Goal: Transaction & Acquisition: Subscribe to service/newsletter

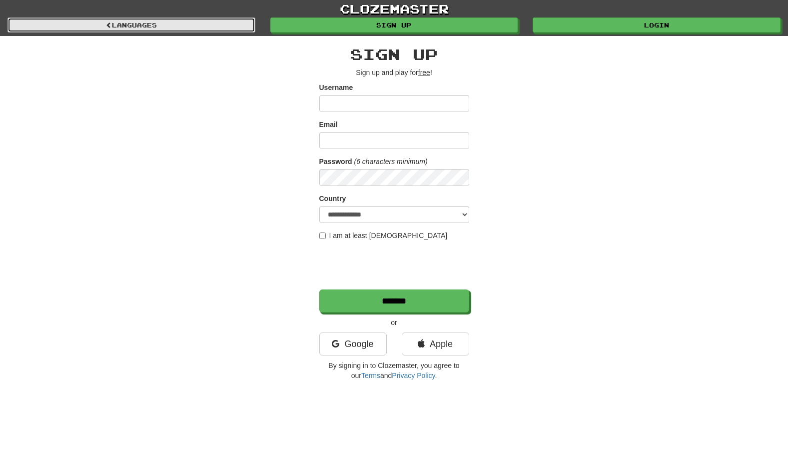
click at [152, 28] on link "Languages" at bounding box center [131, 24] width 248 height 15
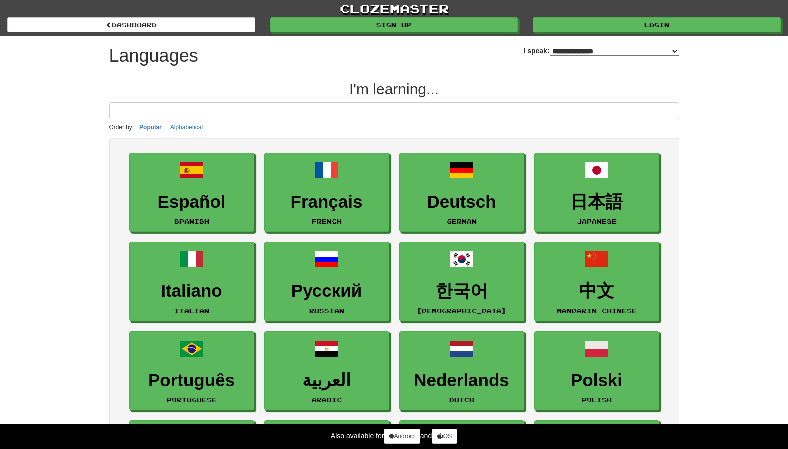
select select "*******"
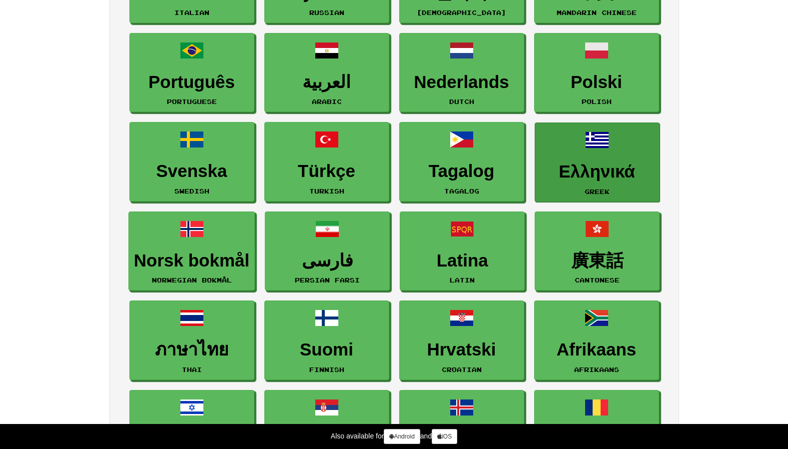
scroll to position [350, 0]
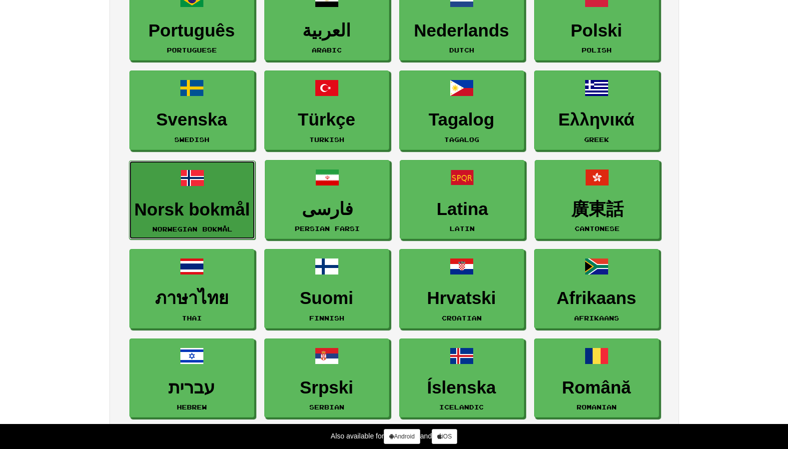
click at [201, 198] on link "Norsk bokmål Norwegian Bokmål" at bounding box center [192, 199] width 126 height 79
